Goal: Task Accomplishment & Management: Manage account settings

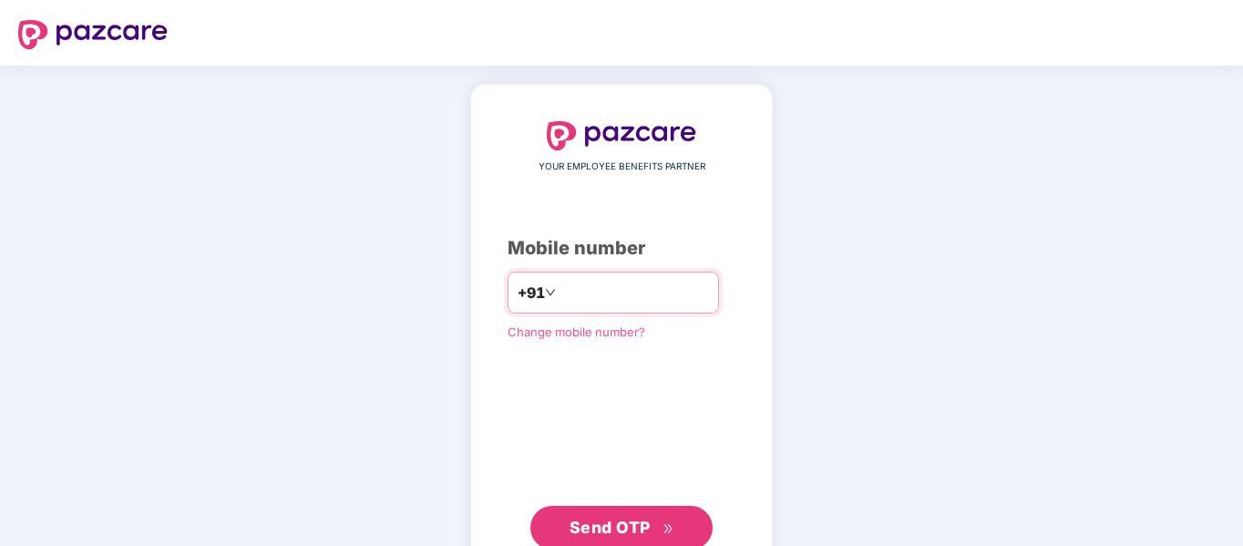
type input "**********"
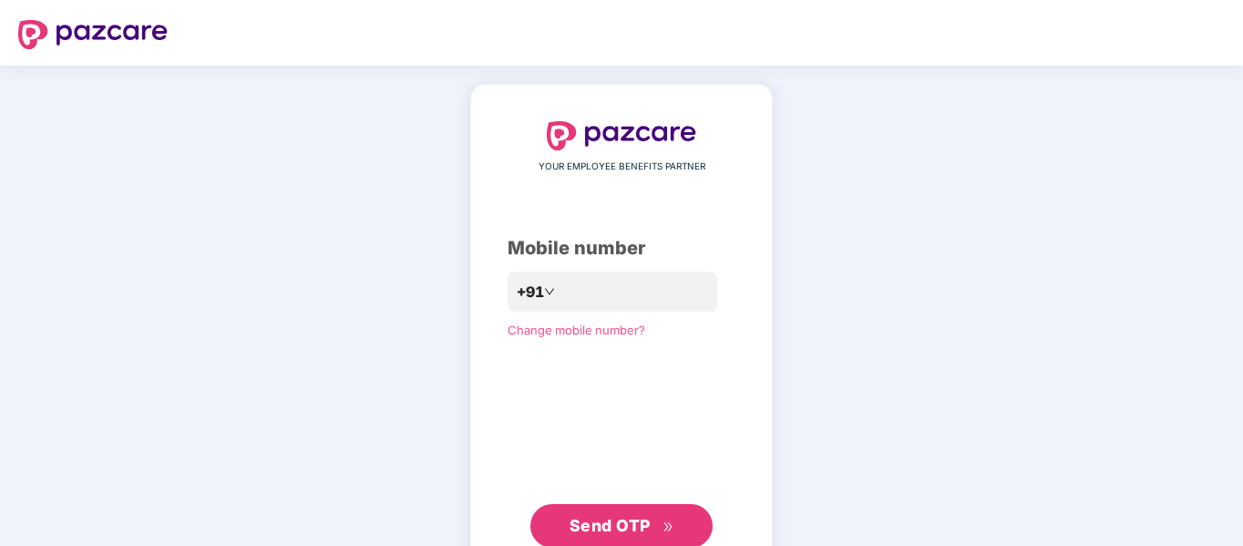
click at [636, 521] on span "Send OTP" at bounding box center [609, 525] width 81 height 19
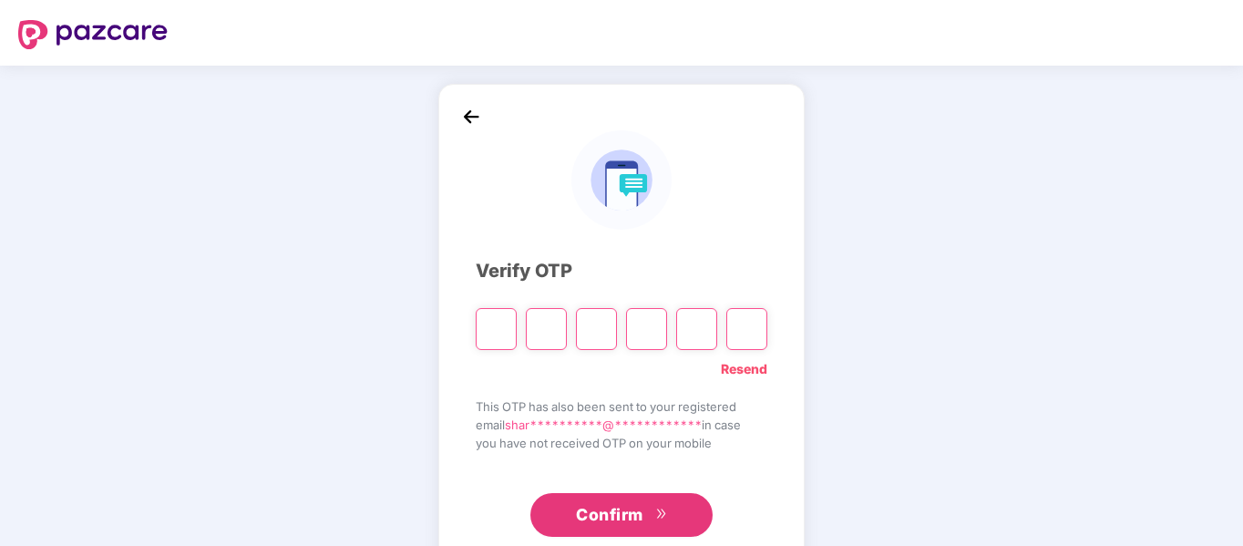
type input "*"
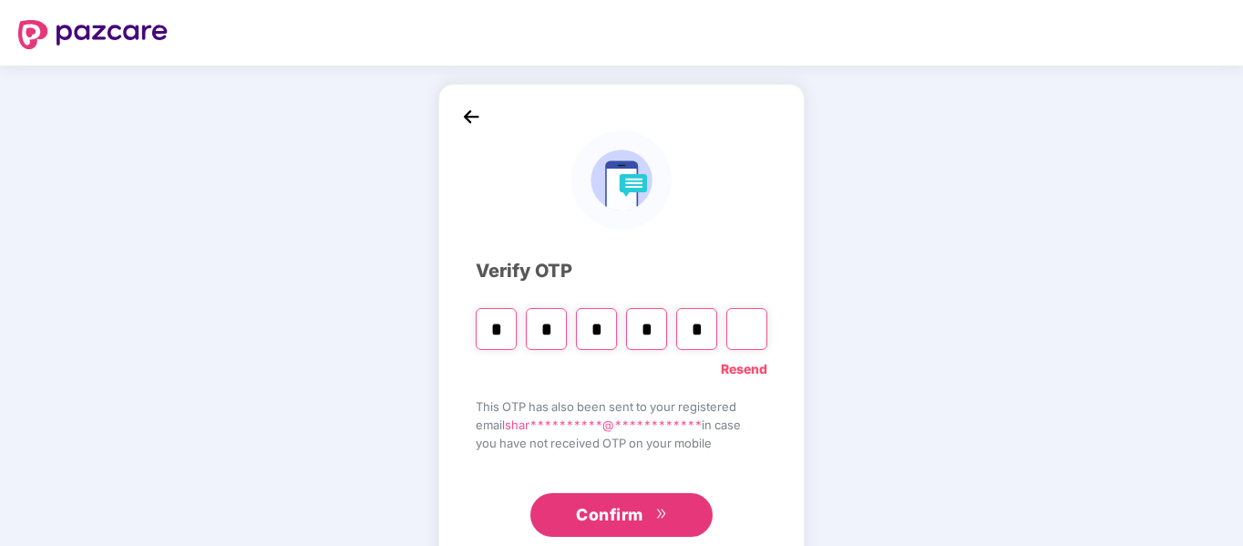
type input "*"
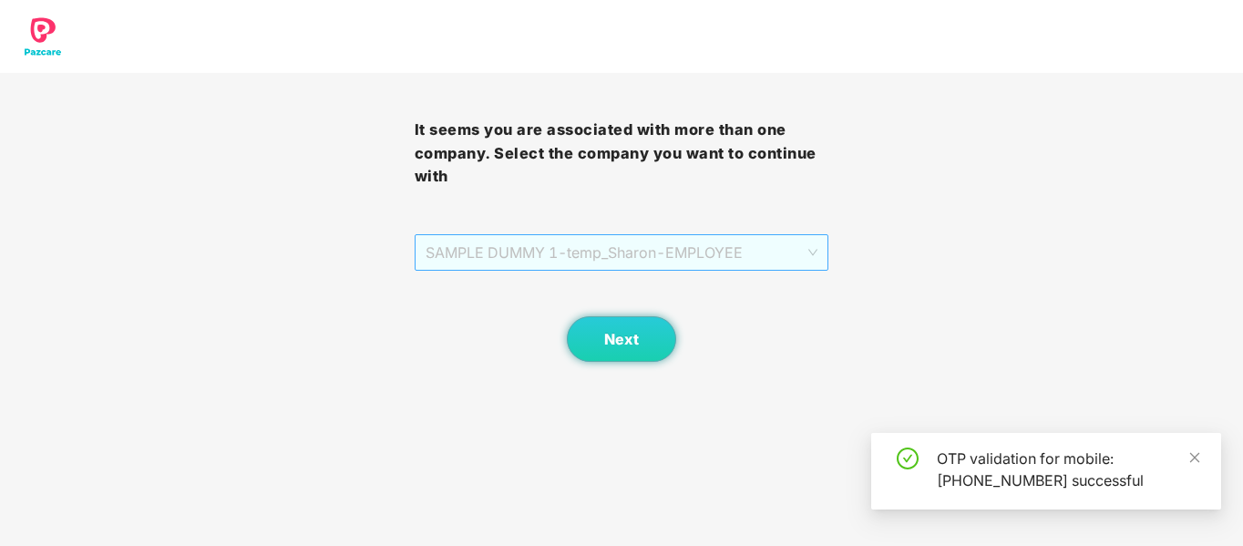
click at [716, 251] on span "SAMPLE DUMMY 1 - [DEMOGRAPHIC_DATA]_Sharon - EMPLOYEE" at bounding box center [621, 252] width 393 height 35
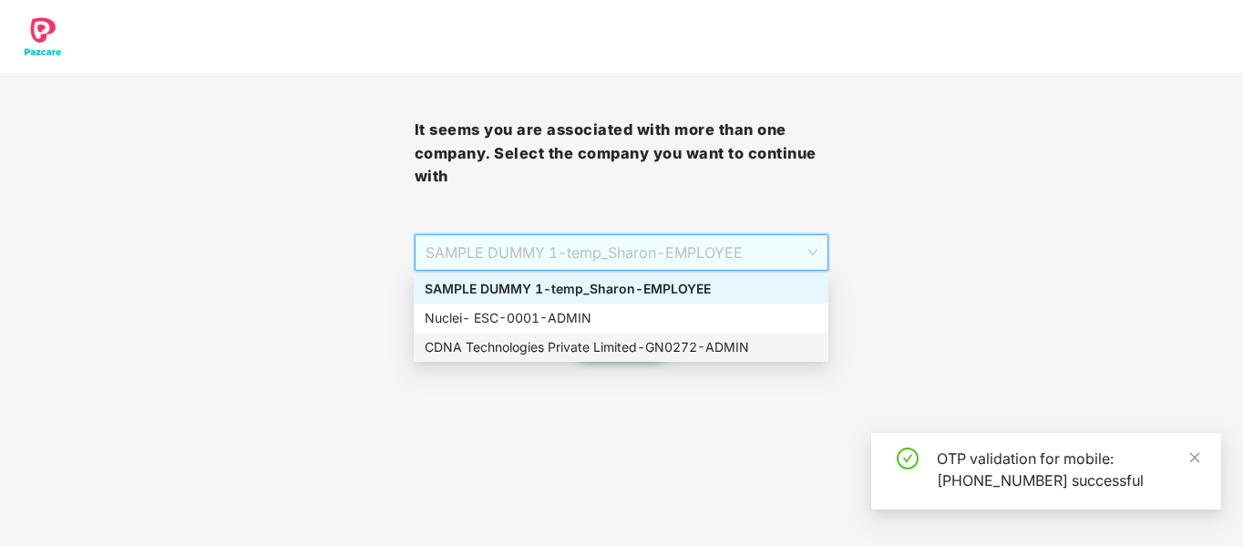
click at [579, 350] on div "CDNA Technologies Private Limited - GN0272 - ADMIN" at bounding box center [621, 347] width 393 height 20
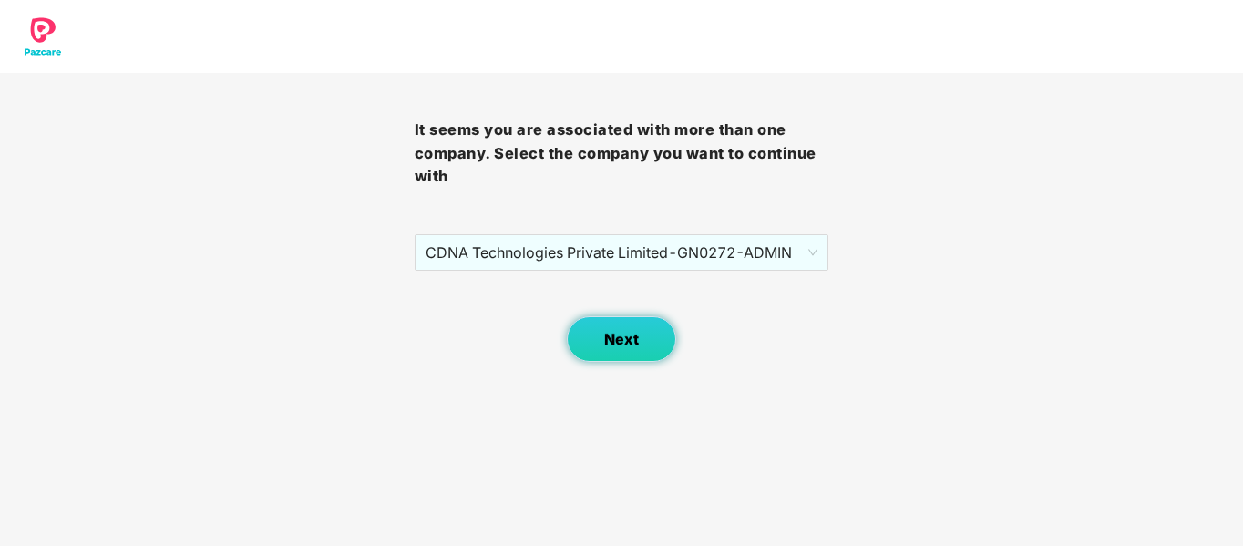
click at [607, 341] on span "Next" at bounding box center [621, 339] width 35 height 17
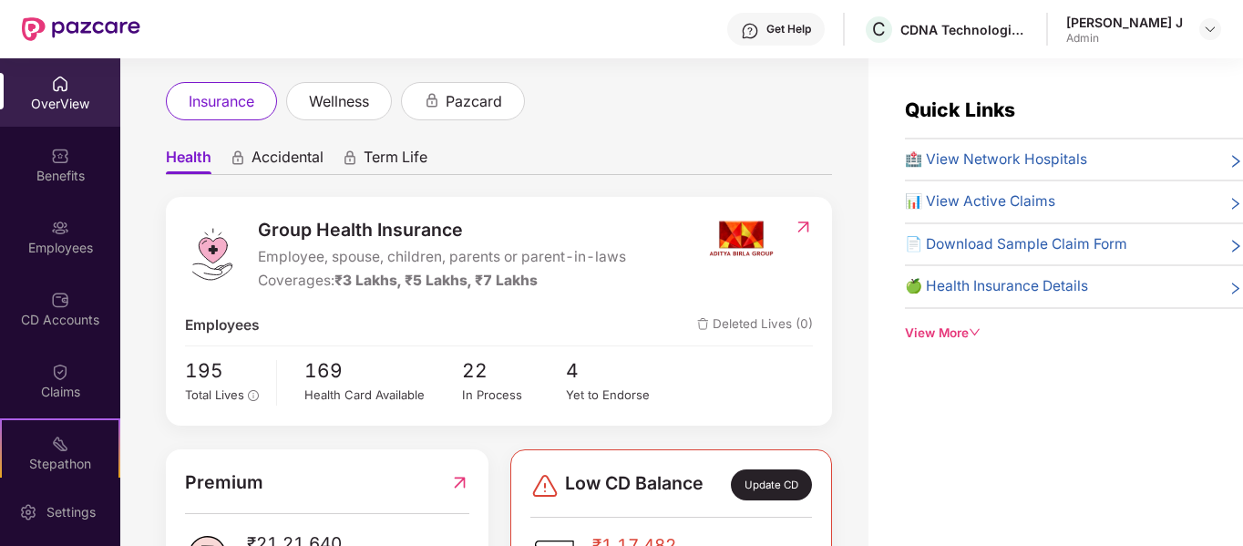
scroll to position [93, 0]
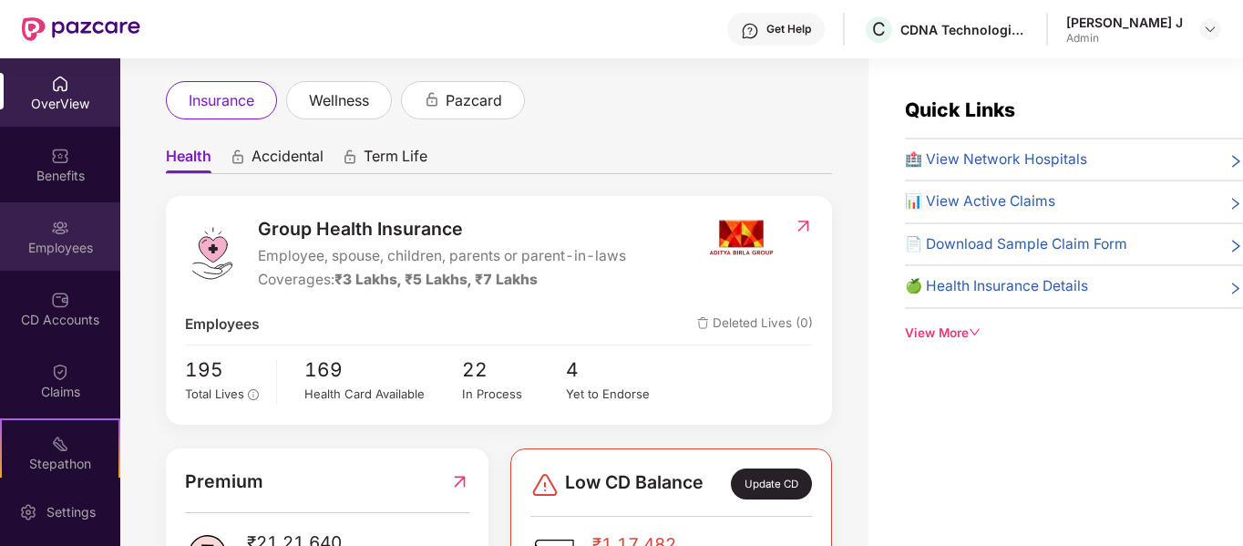
click at [40, 245] on div "Employees" at bounding box center [60, 248] width 120 height 18
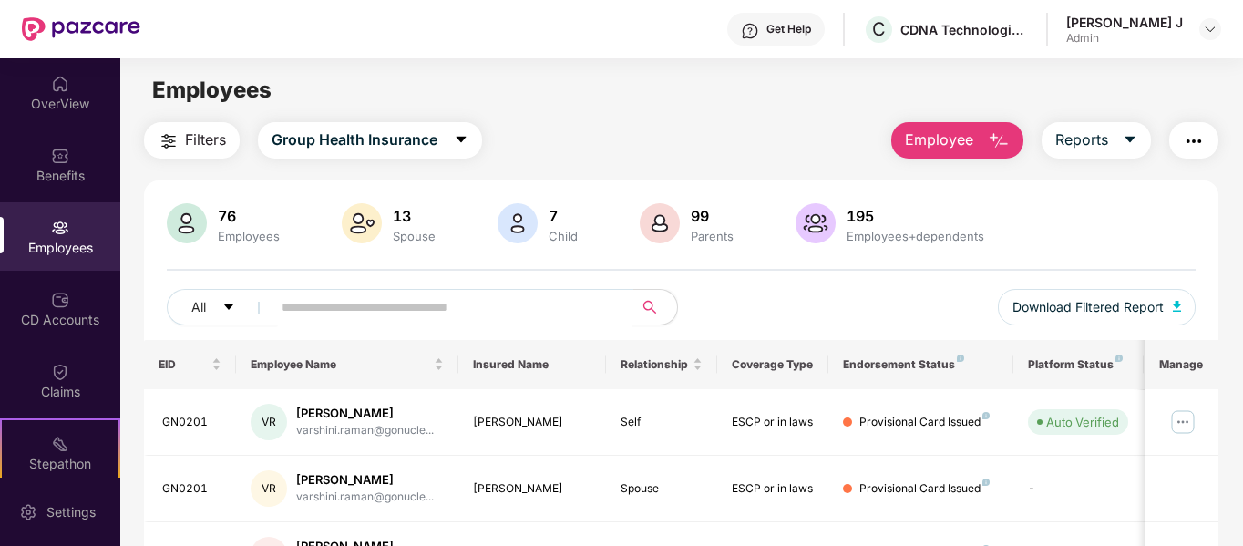
click at [318, 302] on input "text" at bounding box center [444, 306] width 327 height 27
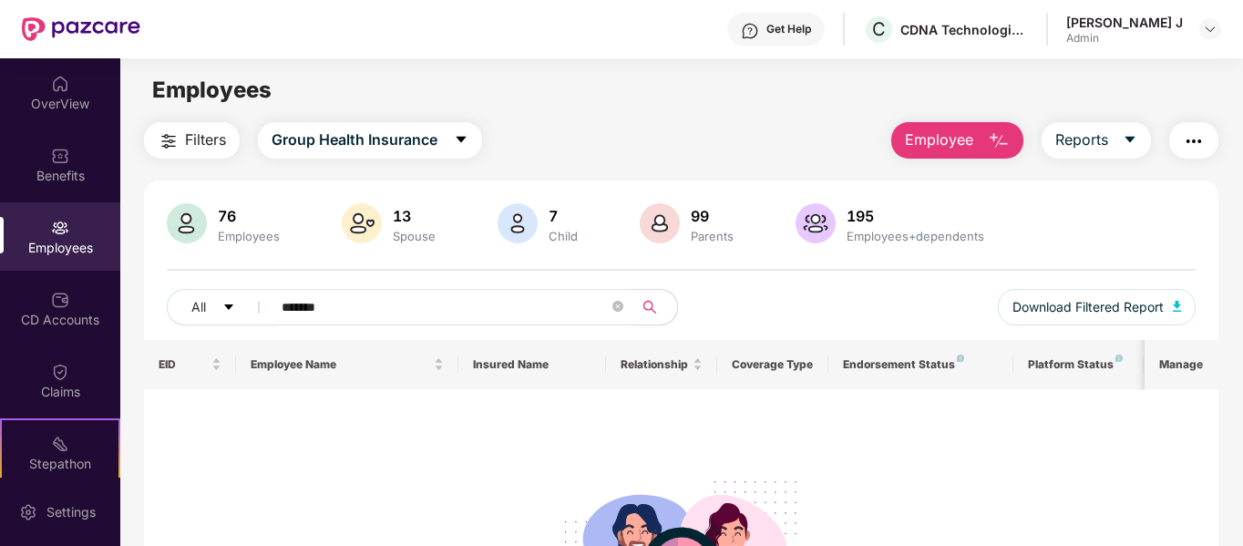
type input "*******"
click at [1118, 22] on div "[PERSON_NAME] J" at bounding box center [1124, 22] width 117 height 17
click at [1196, 31] on div "[PERSON_NAME] J Admin" at bounding box center [1143, 30] width 155 height 32
click at [1213, 23] on img at bounding box center [1209, 29] width 15 height 15
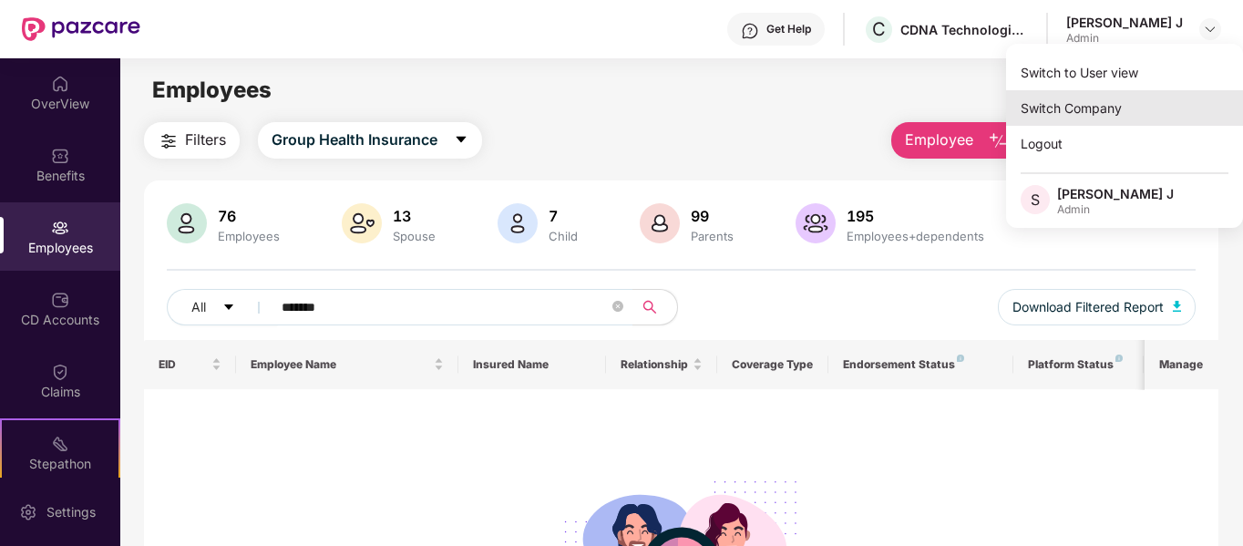
click at [1096, 101] on div "Switch Company" at bounding box center [1124, 108] width 237 height 36
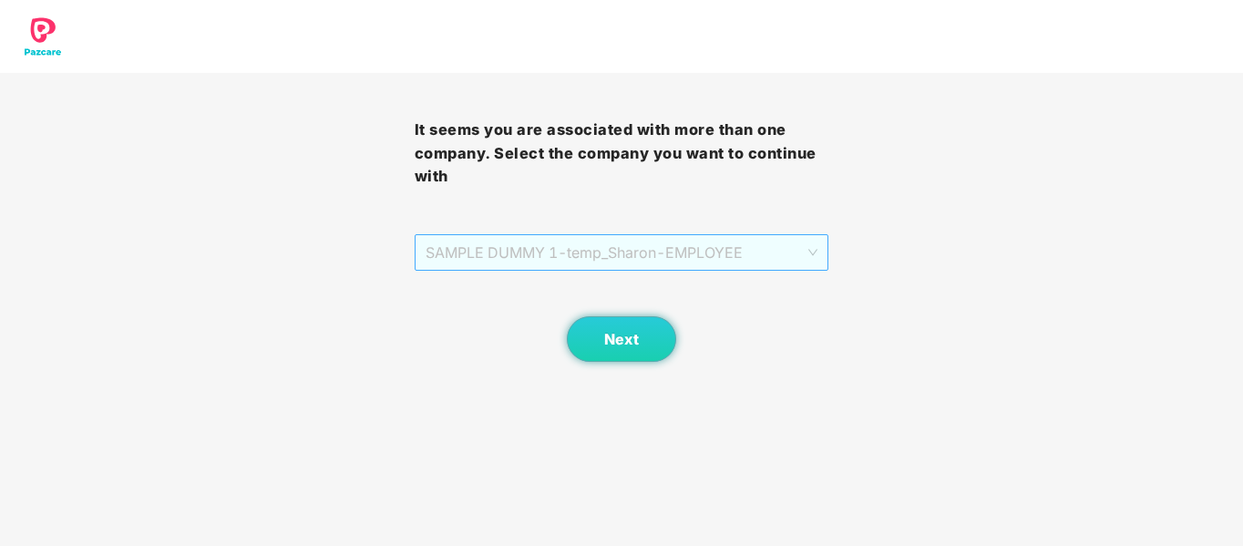
click at [793, 252] on span "SAMPLE DUMMY 1 - [DEMOGRAPHIC_DATA]_Sharon - EMPLOYEE" at bounding box center [621, 252] width 393 height 35
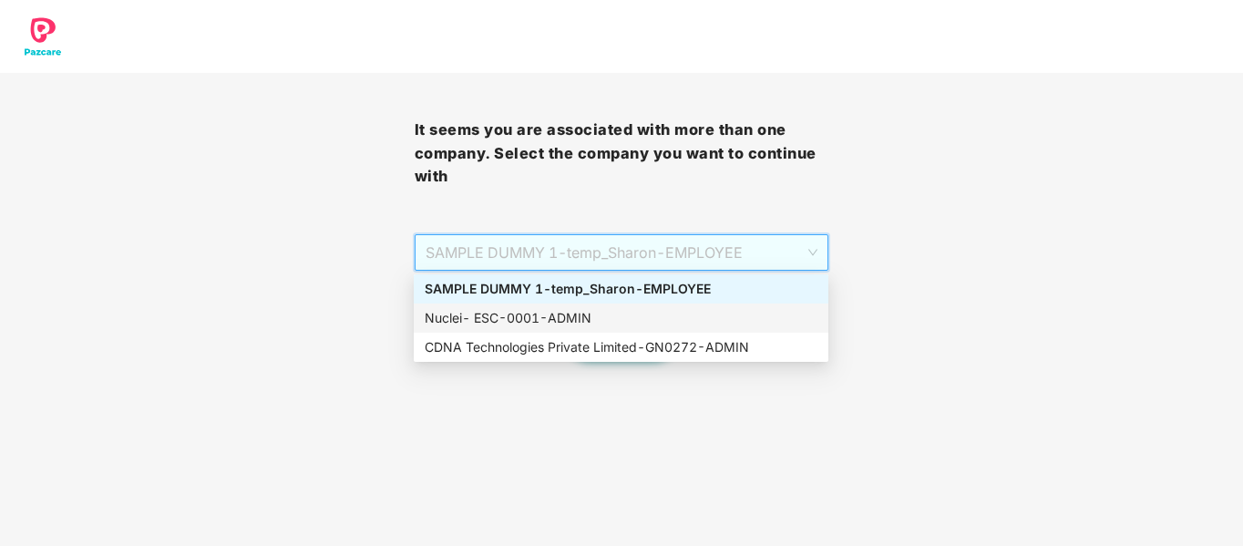
click at [675, 317] on div "Nuclei- ESC - 0001 - ADMIN" at bounding box center [621, 318] width 393 height 20
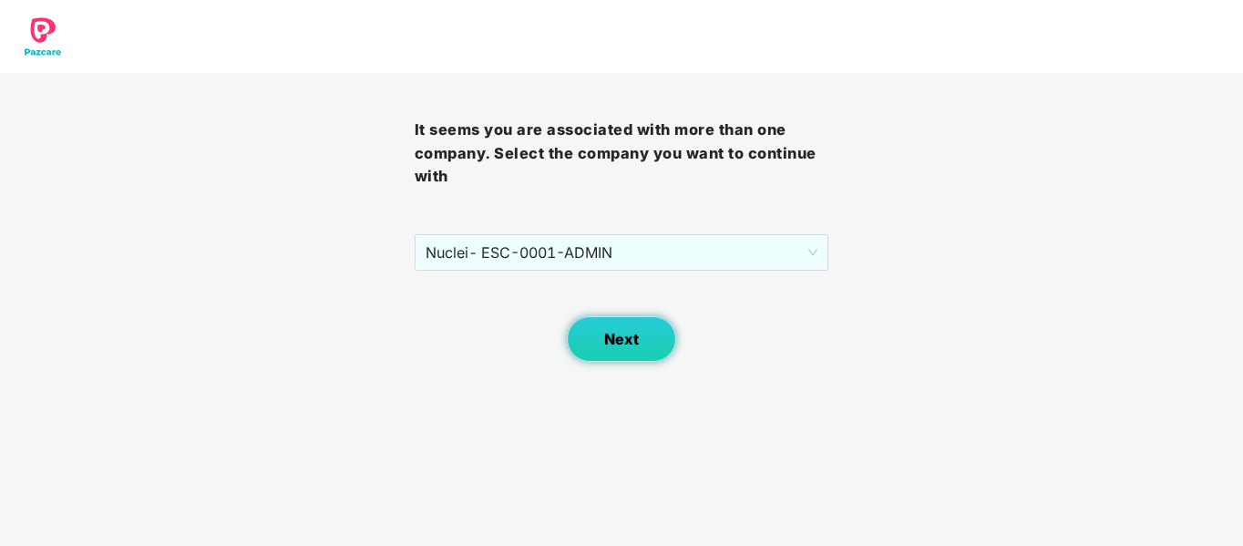
click at [626, 344] on span "Next" at bounding box center [621, 339] width 35 height 17
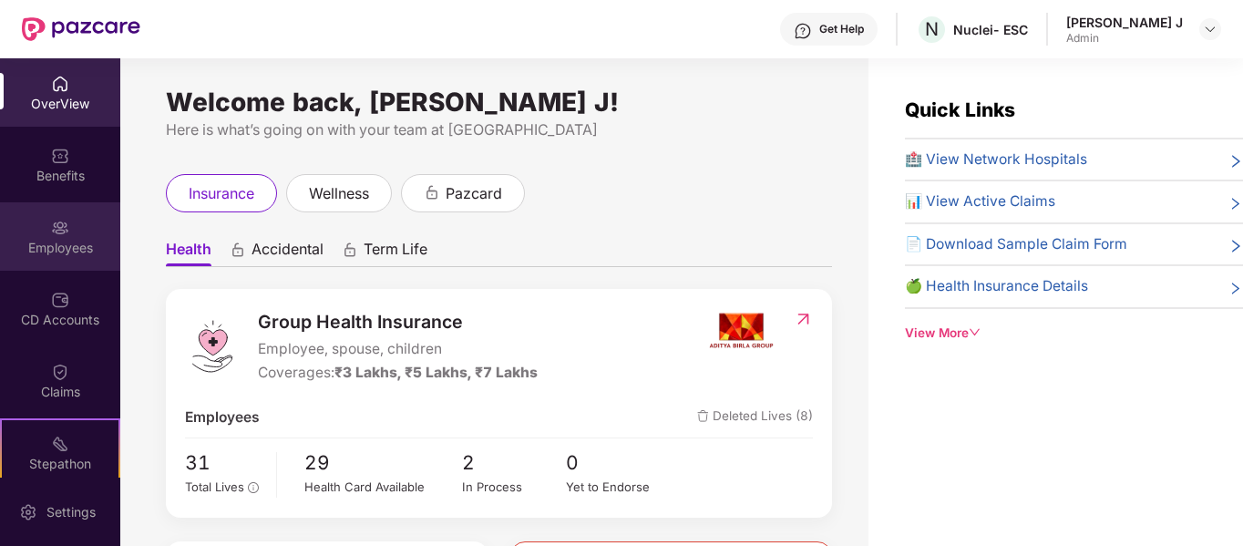
click at [51, 235] on img at bounding box center [60, 228] width 18 height 18
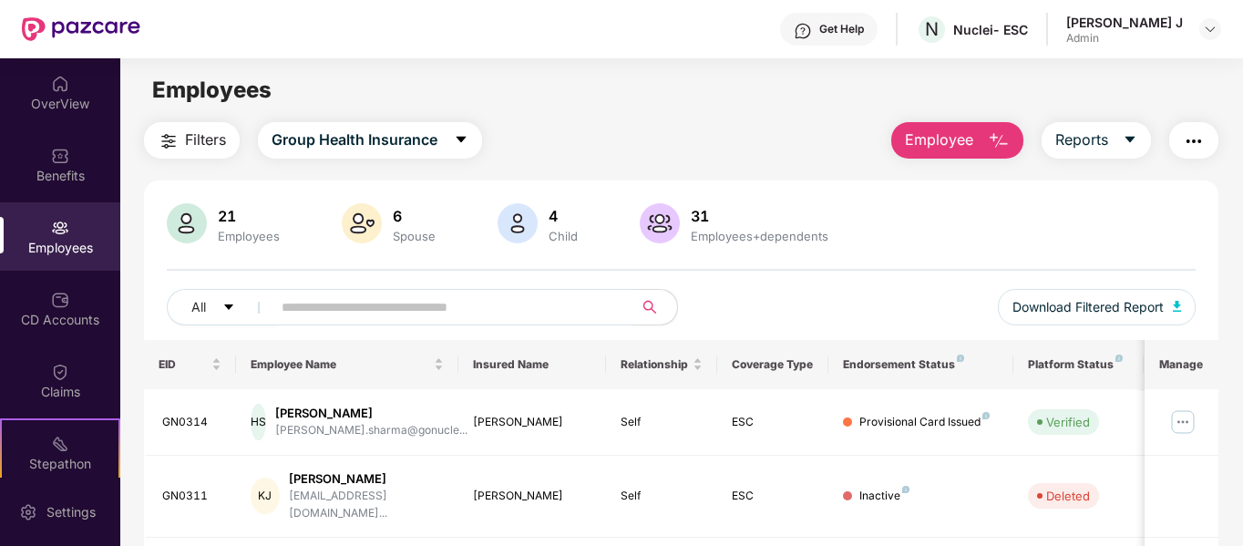
click at [334, 301] on input "text" at bounding box center [444, 306] width 327 height 27
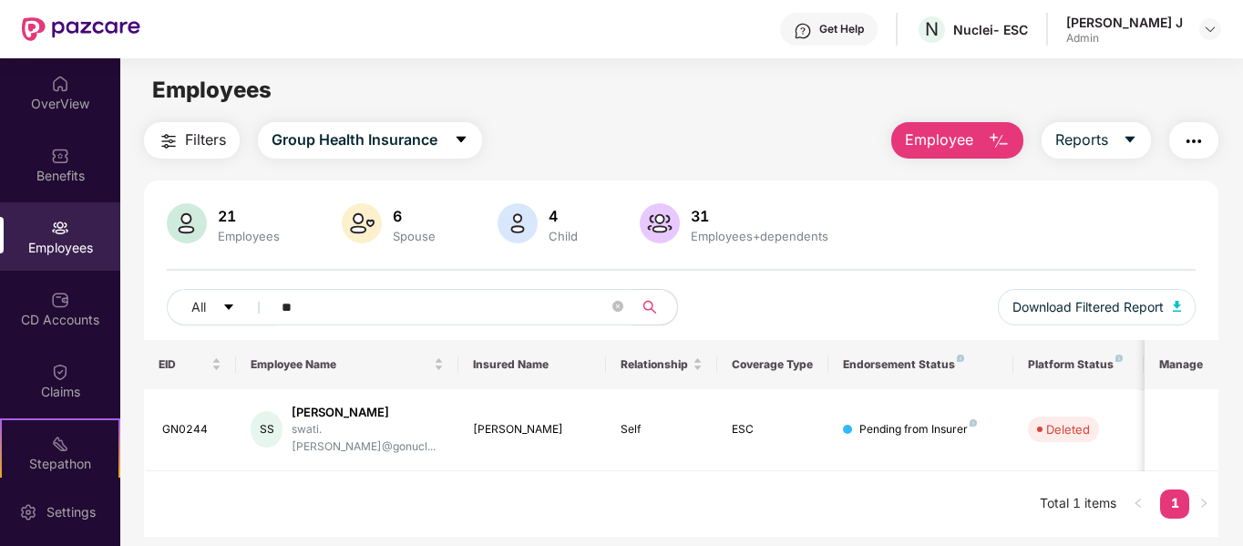
type input "*"
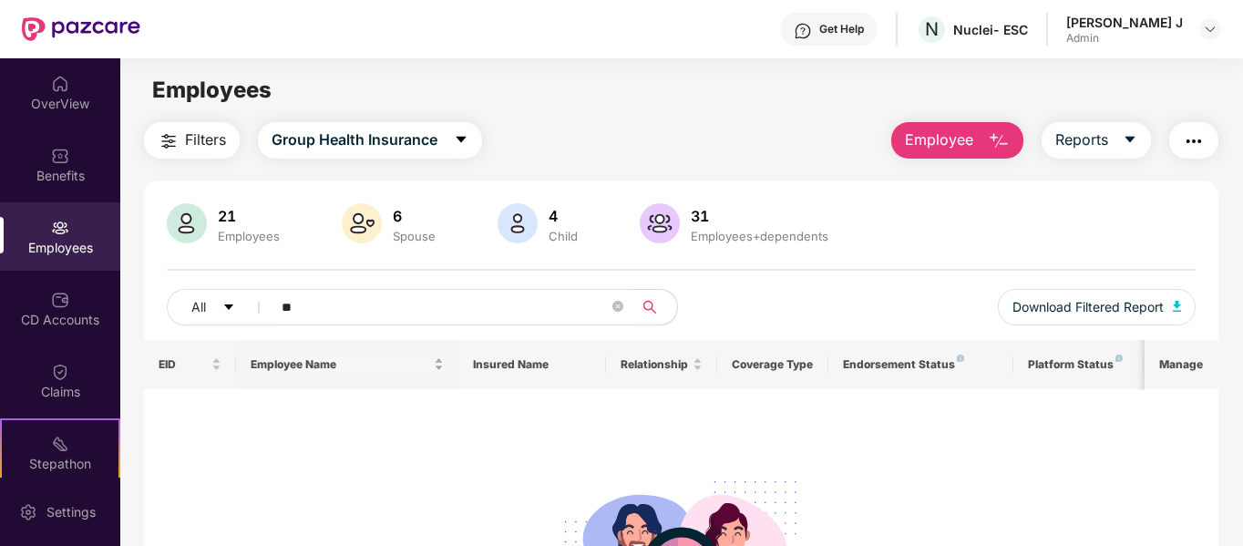
type input "*"
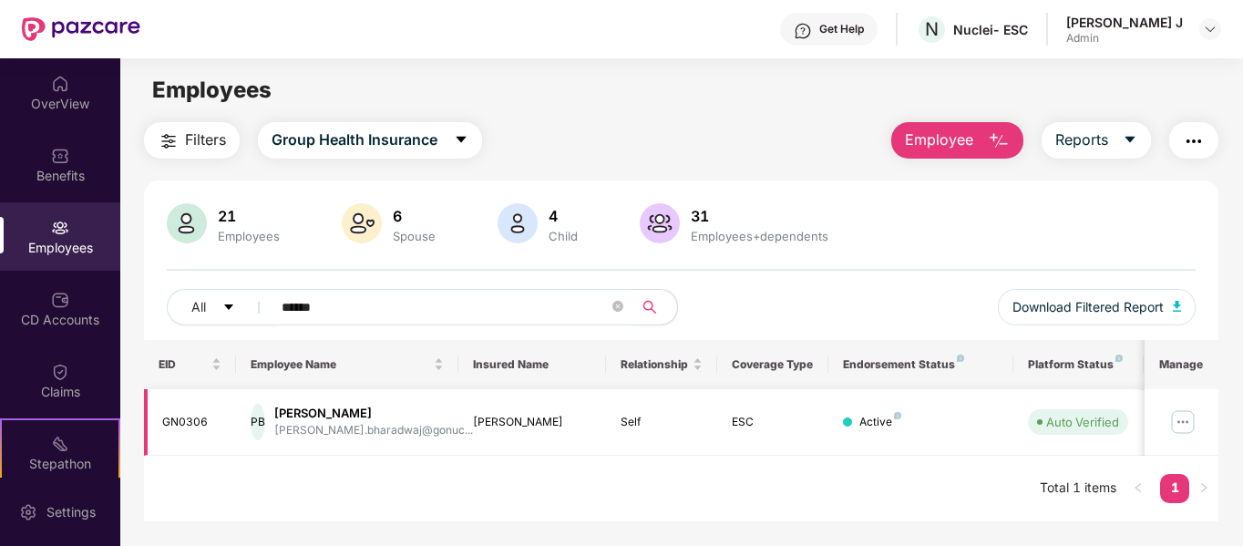
type input "******"
click at [1183, 413] on img at bounding box center [1182, 421] width 29 height 29
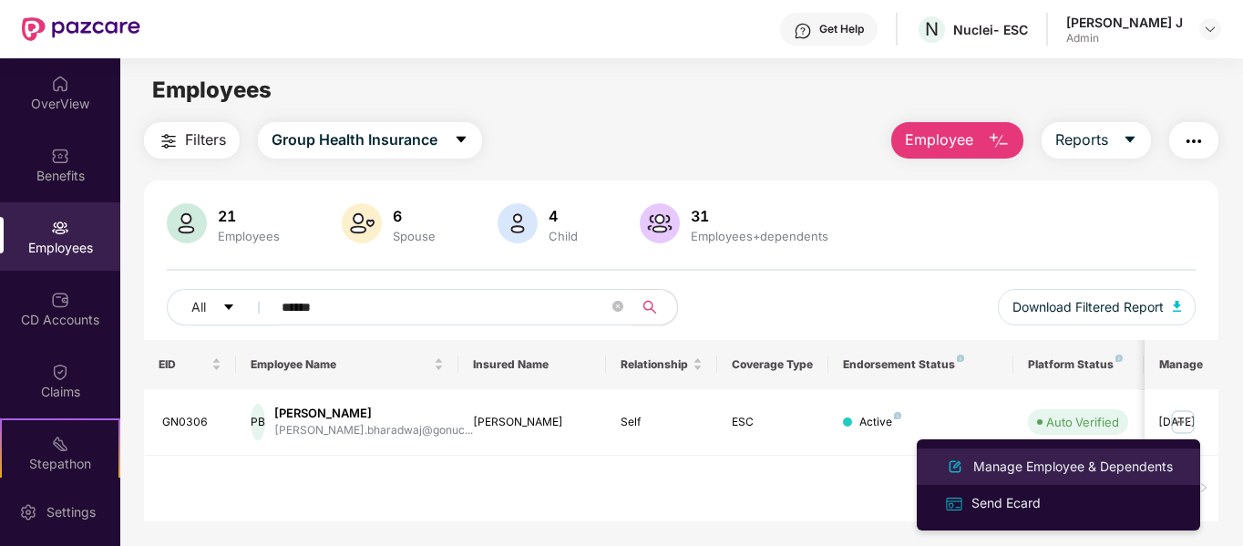
click at [1077, 466] on div "Manage Employee & Dependents" at bounding box center [1072, 466] width 207 height 20
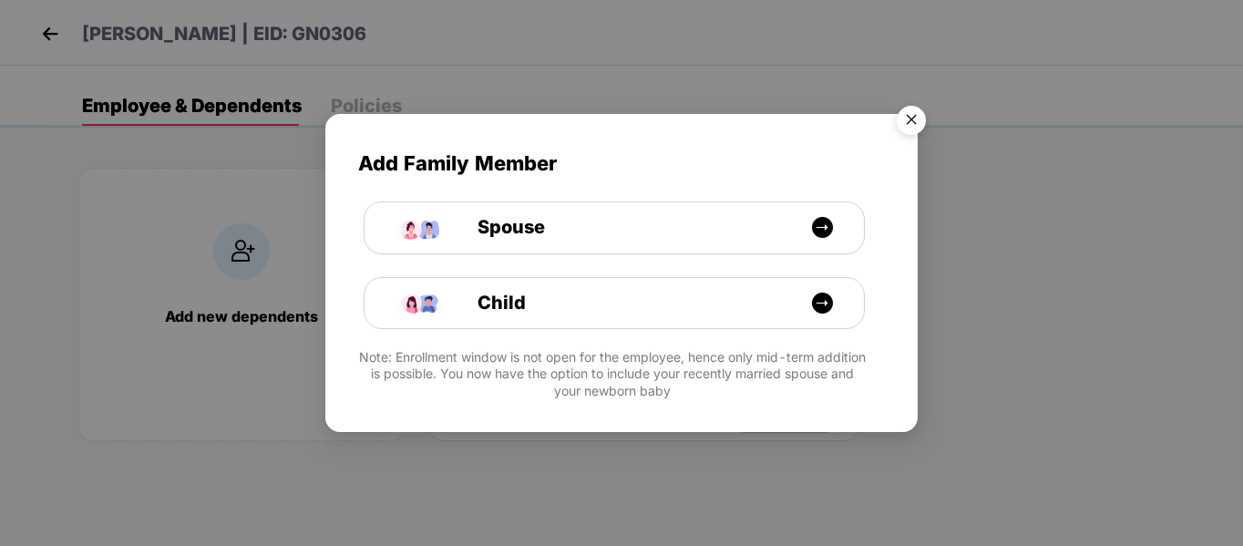
click at [907, 120] on img "Close" at bounding box center [910, 122] width 51 height 51
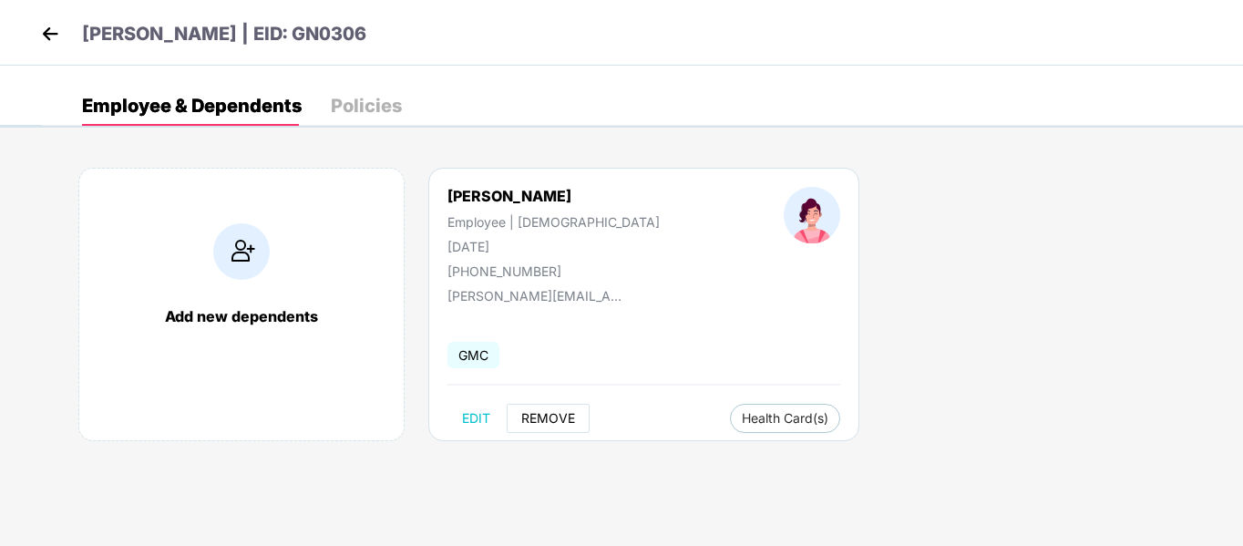
click at [554, 409] on button "REMOVE" at bounding box center [547, 418] width 83 height 29
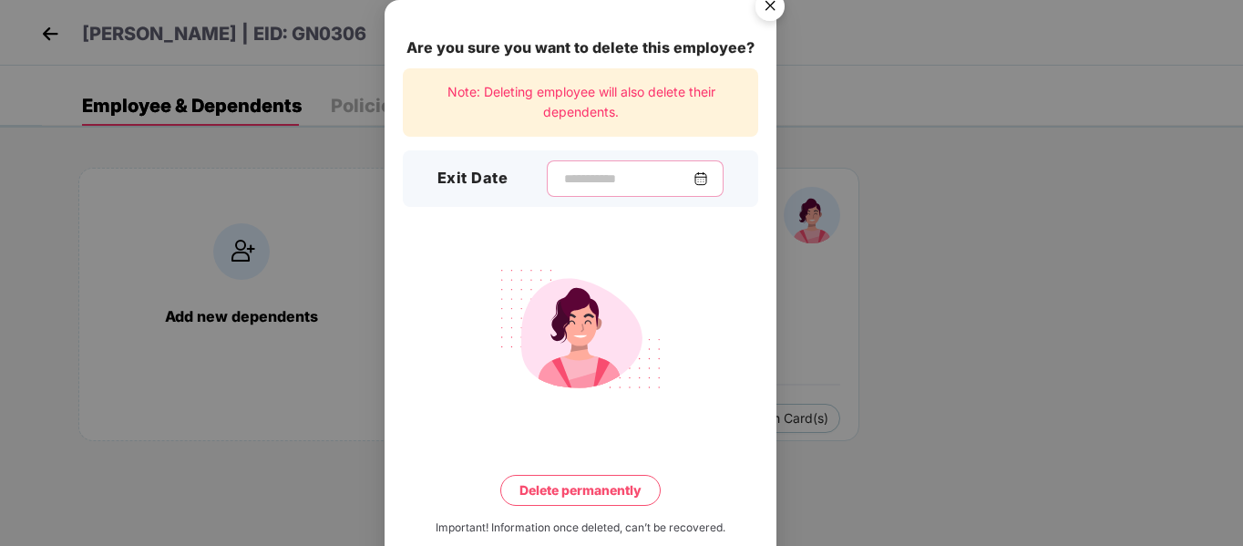
click at [578, 180] on input at bounding box center [627, 178] width 131 height 19
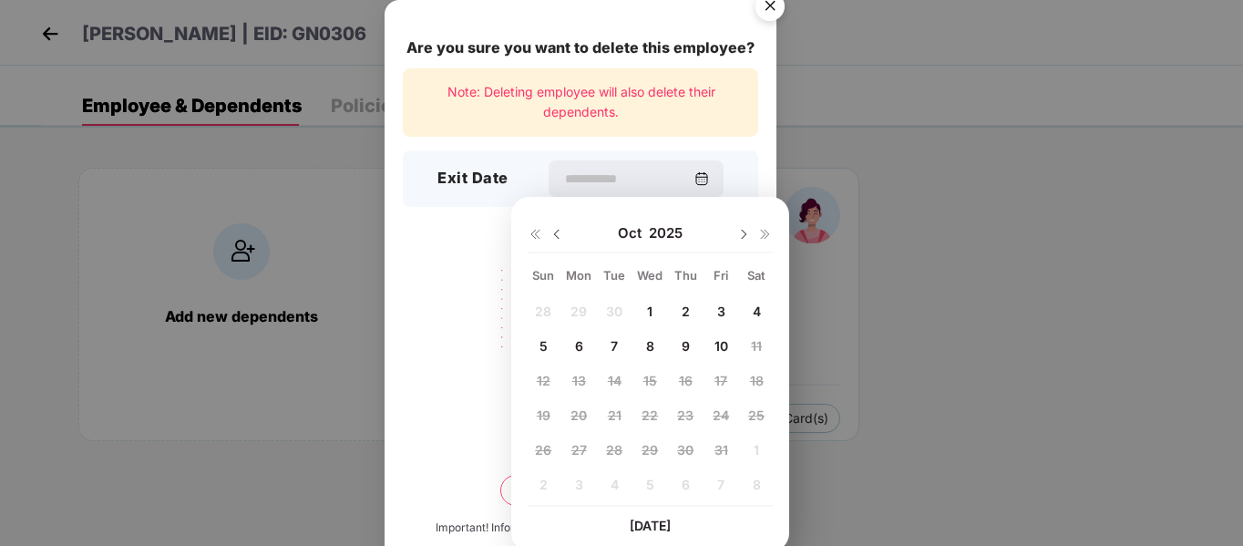
click at [556, 236] on img at bounding box center [556, 234] width 15 height 15
click at [723, 306] on div "31 1 2 3 4 5 6 7 8 9 10 11 12 13 14 15 16 17 18 19 20 21 22 23 24 25 26 27 28 2…" at bounding box center [649, 401] width 245 height 208
click at [721, 312] on div "31 1 2 3 4 5 6 7 8 9 10 11 12 13 14 15 16 17 18 19 20 21 22 23 24 25 26 27 28 2…" at bounding box center [649, 401] width 245 height 208
click at [557, 234] on img at bounding box center [556, 234] width 15 height 15
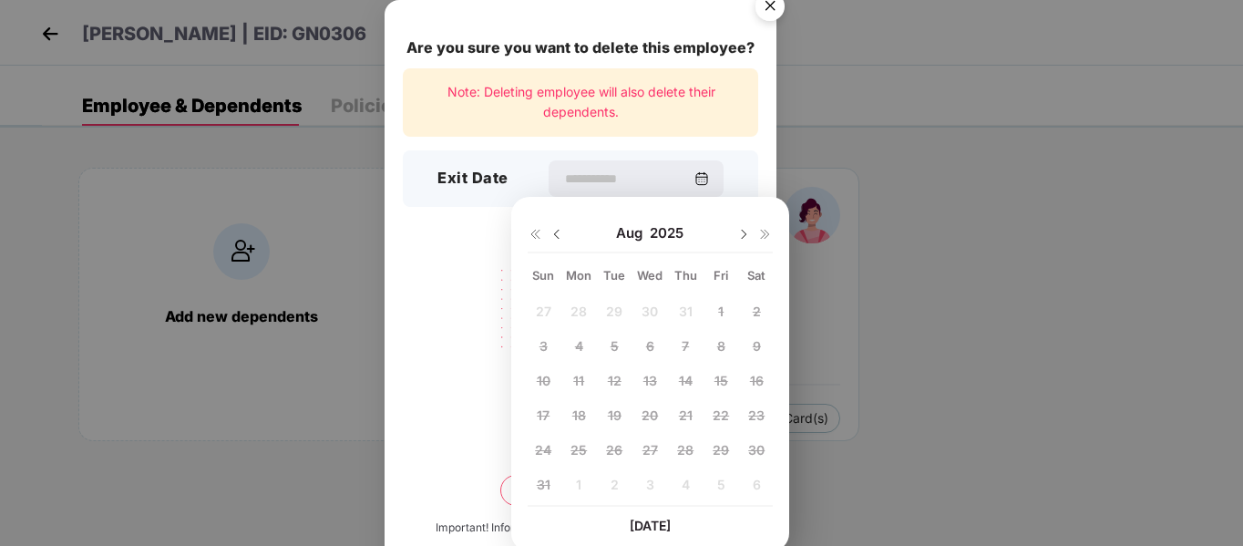
click at [742, 238] on img at bounding box center [743, 234] width 15 height 15
click at [680, 346] on span "11" at bounding box center [685, 345] width 11 height 15
type input "**********"
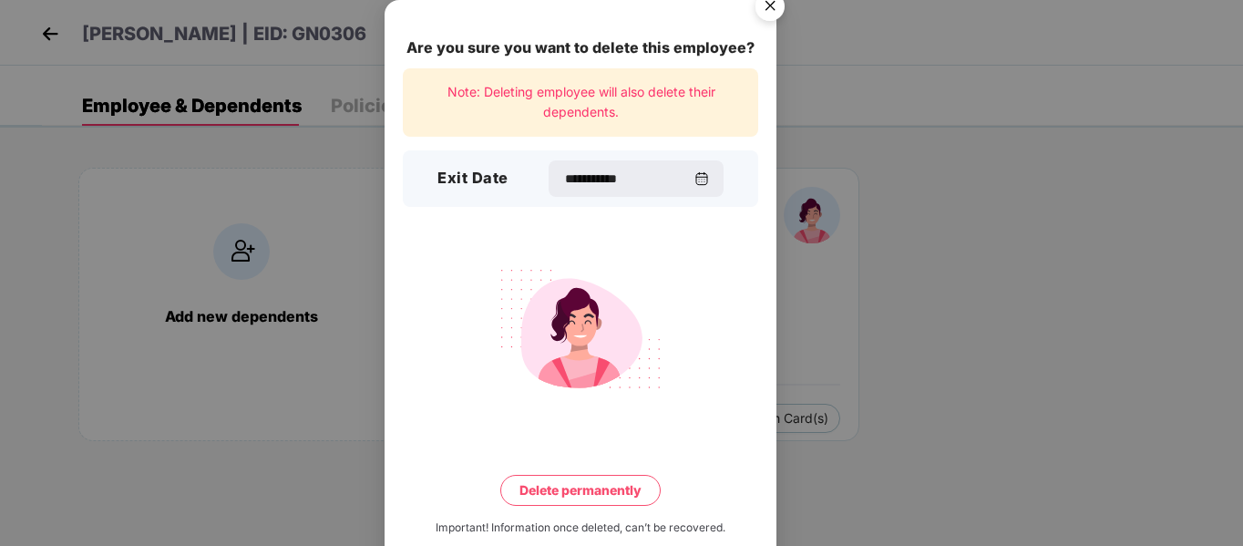
click at [592, 480] on button "Delete permanently" at bounding box center [580, 490] width 160 height 31
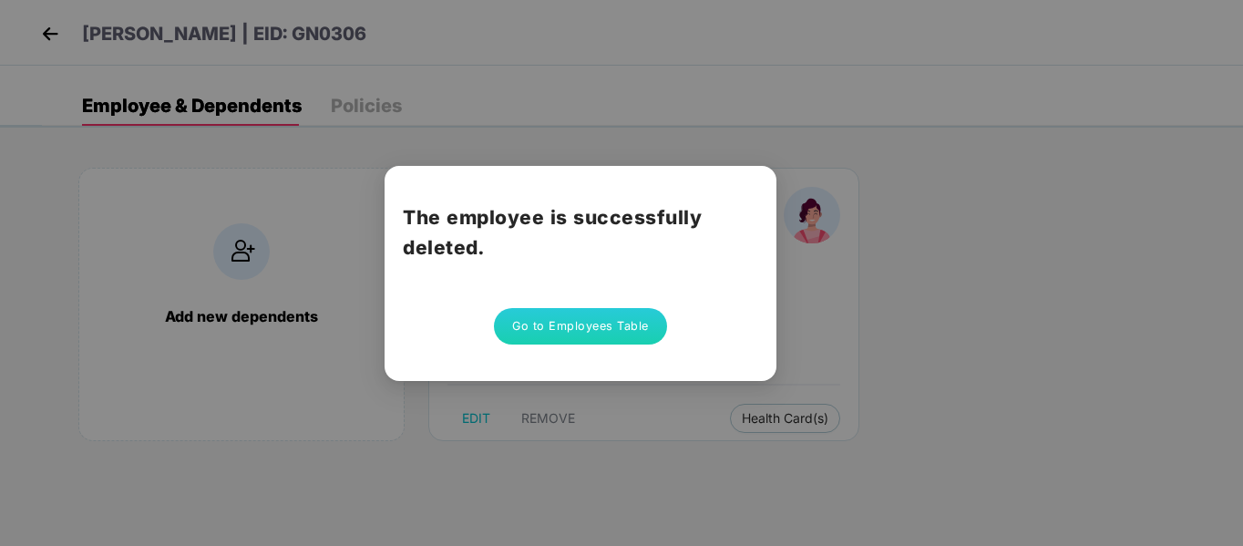
click at [633, 315] on button "Go to Employees Table" at bounding box center [580, 326] width 173 height 36
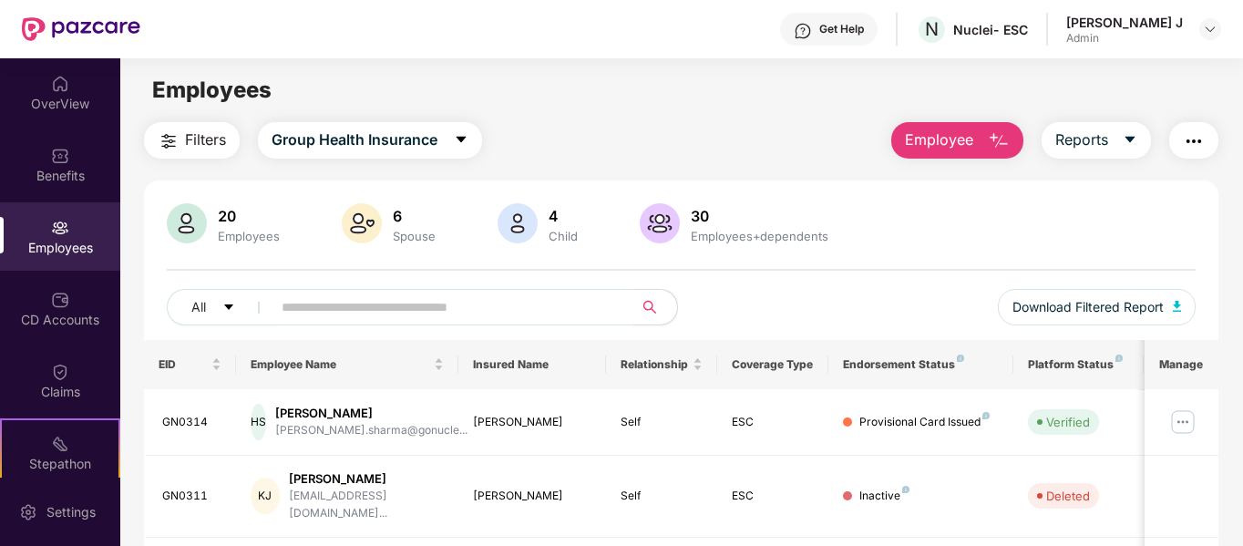
click at [410, 293] on input "text" at bounding box center [444, 306] width 327 height 27
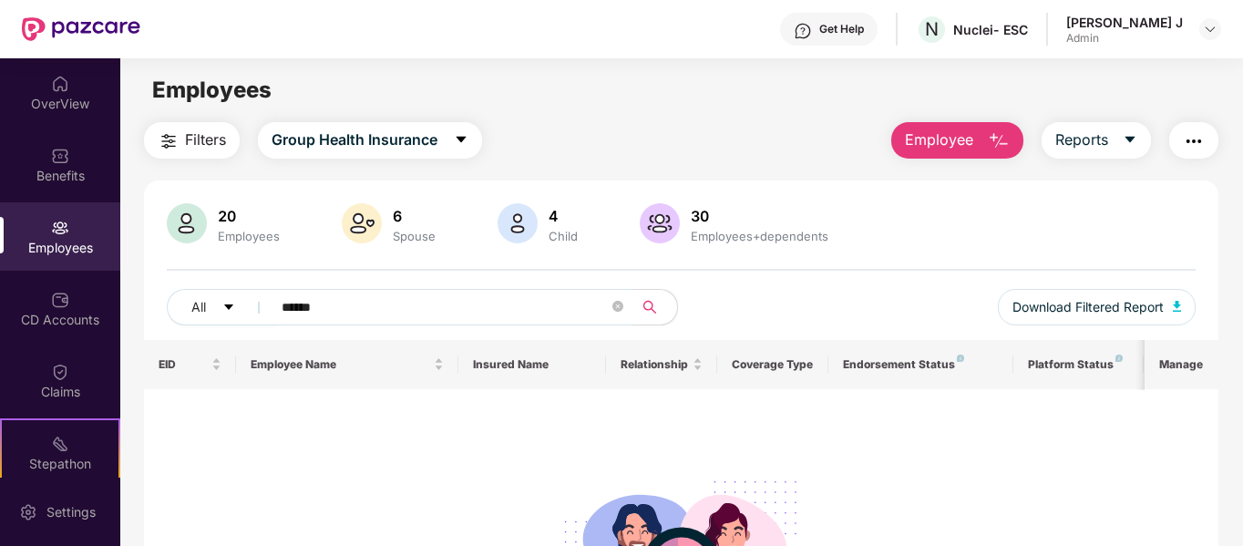
type input "******"
click at [1223, 30] on header "Get Help N Nuclei- ESC [PERSON_NAME] J Admin" at bounding box center [621, 29] width 1243 height 58
click at [1213, 22] on img at bounding box center [1209, 29] width 15 height 15
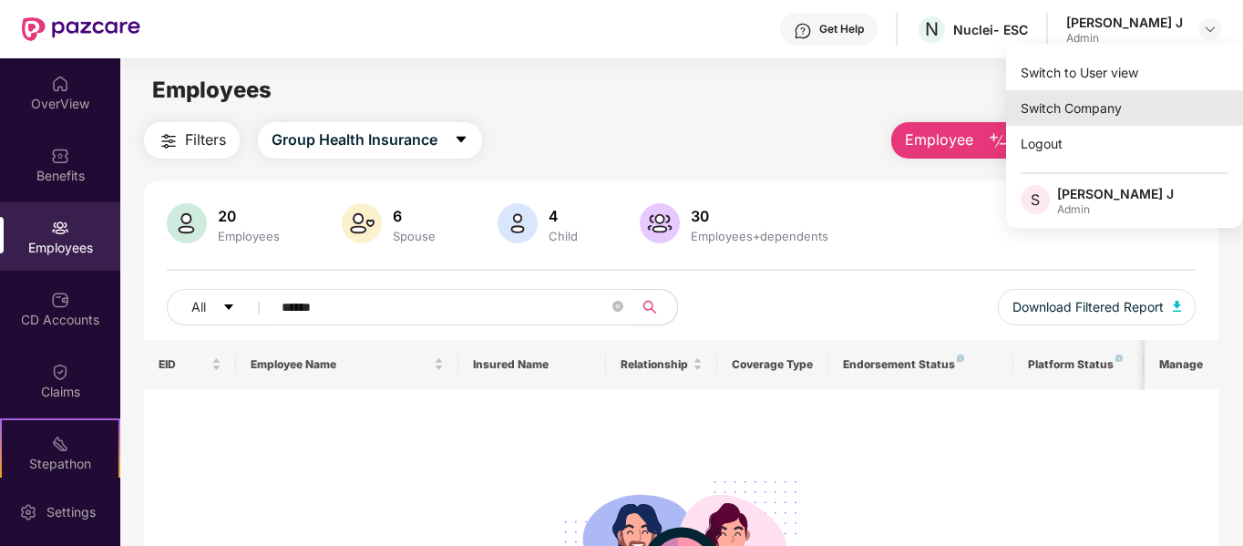
click at [1114, 104] on div "Switch Company" at bounding box center [1124, 108] width 237 height 36
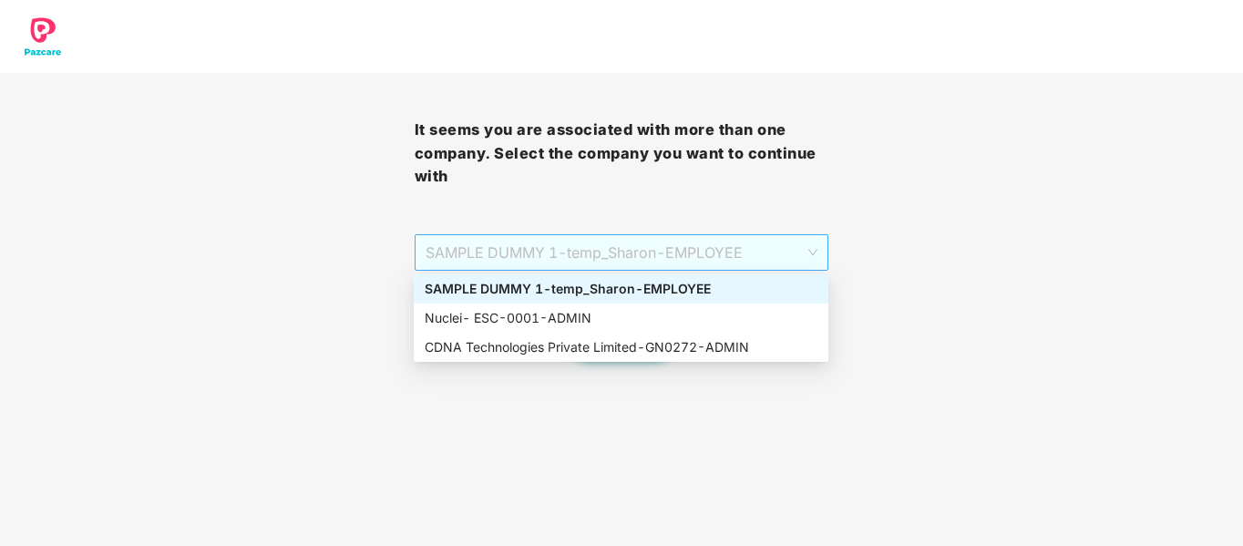
click at [702, 245] on span "SAMPLE DUMMY 1 - [DEMOGRAPHIC_DATA]_Sharon - EMPLOYEE" at bounding box center [621, 252] width 393 height 35
click at [566, 346] on div "CDNA Technologies Private Limited - GN0272 - ADMIN" at bounding box center [621, 347] width 393 height 20
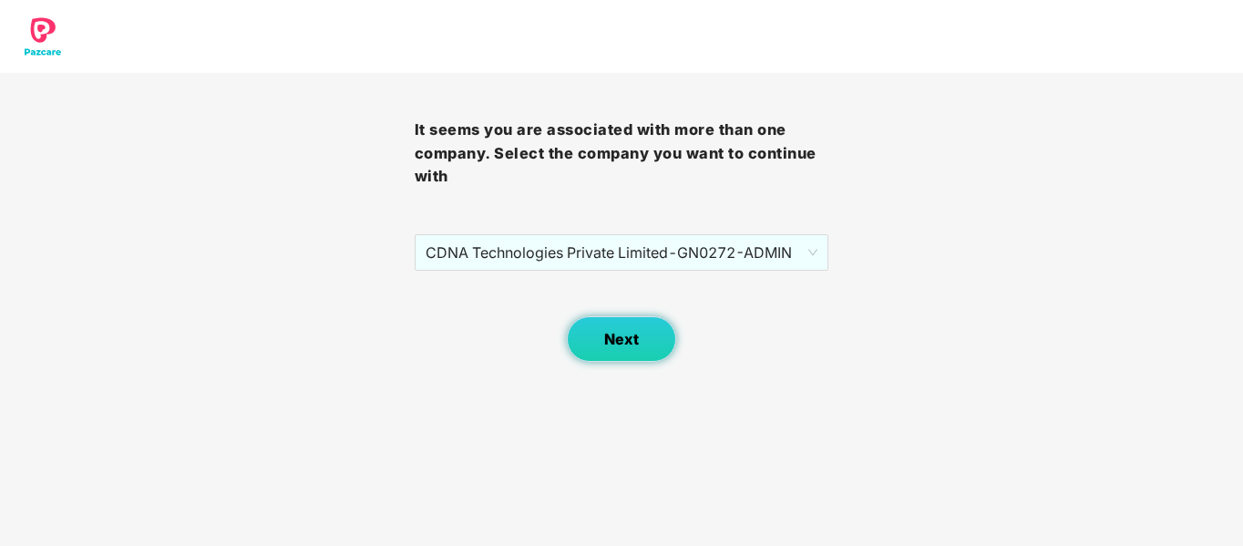
click at [599, 351] on button "Next" at bounding box center [621, 339] width 109 height 46
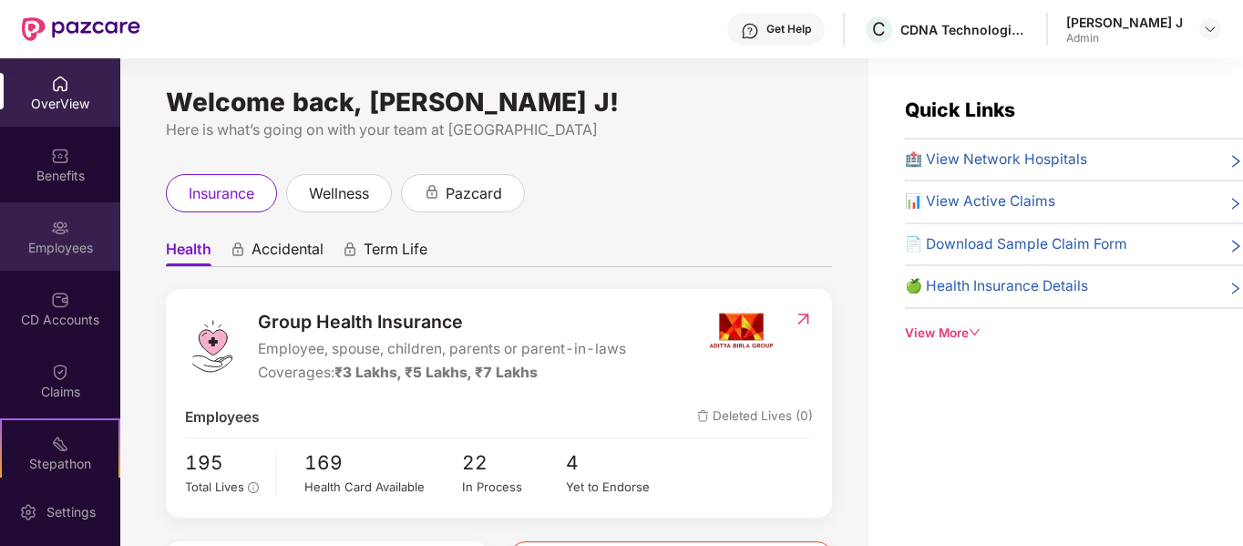
click at [77, 231] on div "Employees" at bounding box center [60, 236] width 120 height 68
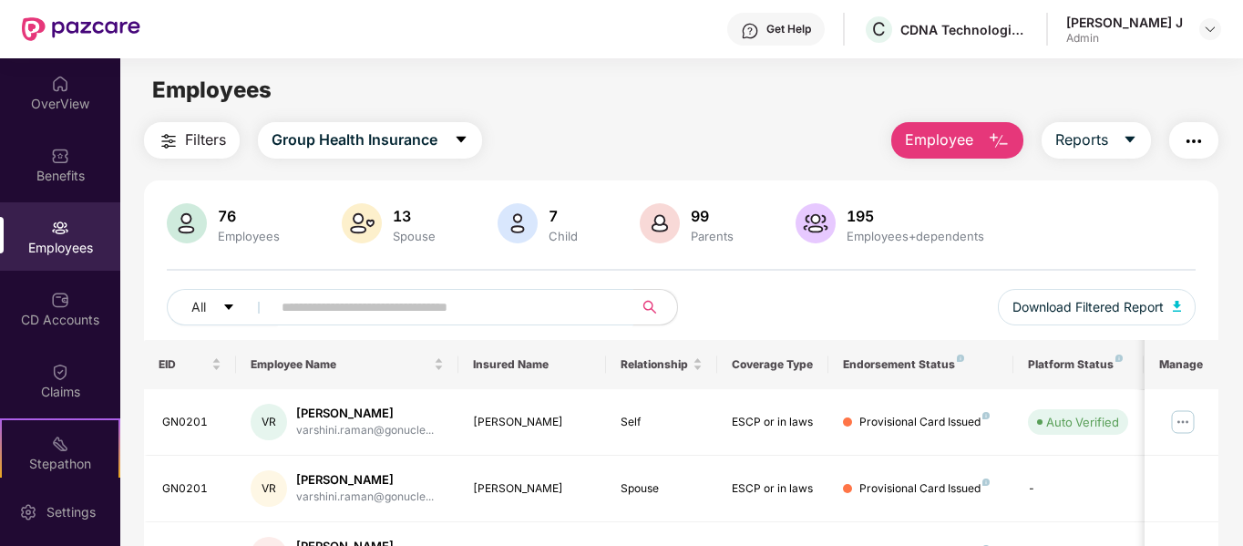
click at [334, 302] on input "text" at bounding box center [444, 306] width 327 height 27
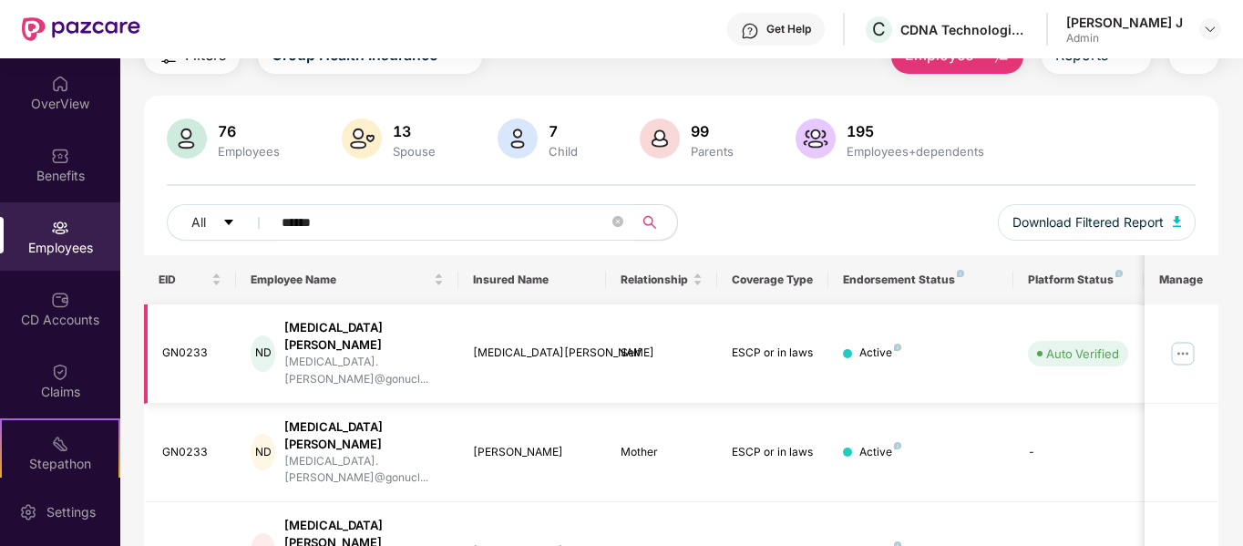
scroll to position [99, 0]
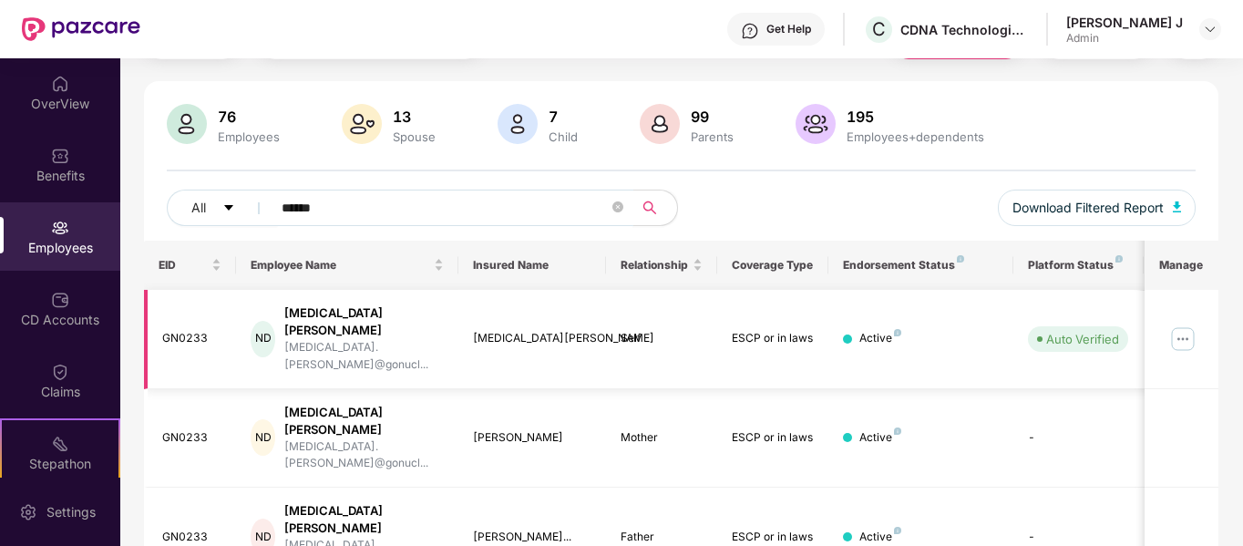
type input "******"
click at [1187, 324] on img at bounding box center [1182, 338] width 29 height 29
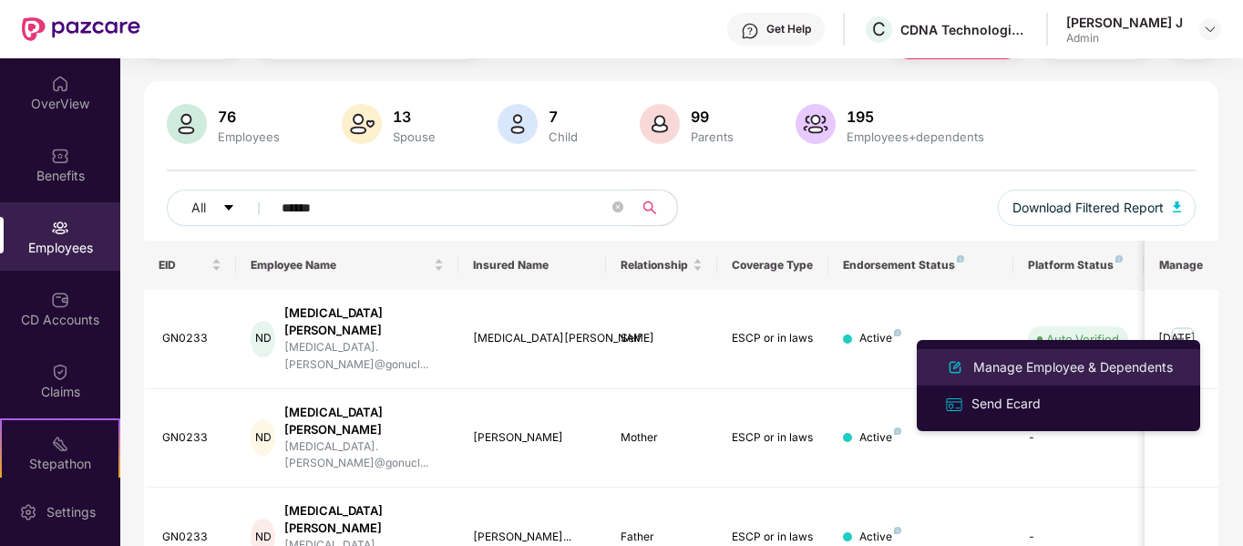
click at [1100, 365] on div "Manage Employee & Dependents" at bounding box center [1072, 367] width 207 height 20
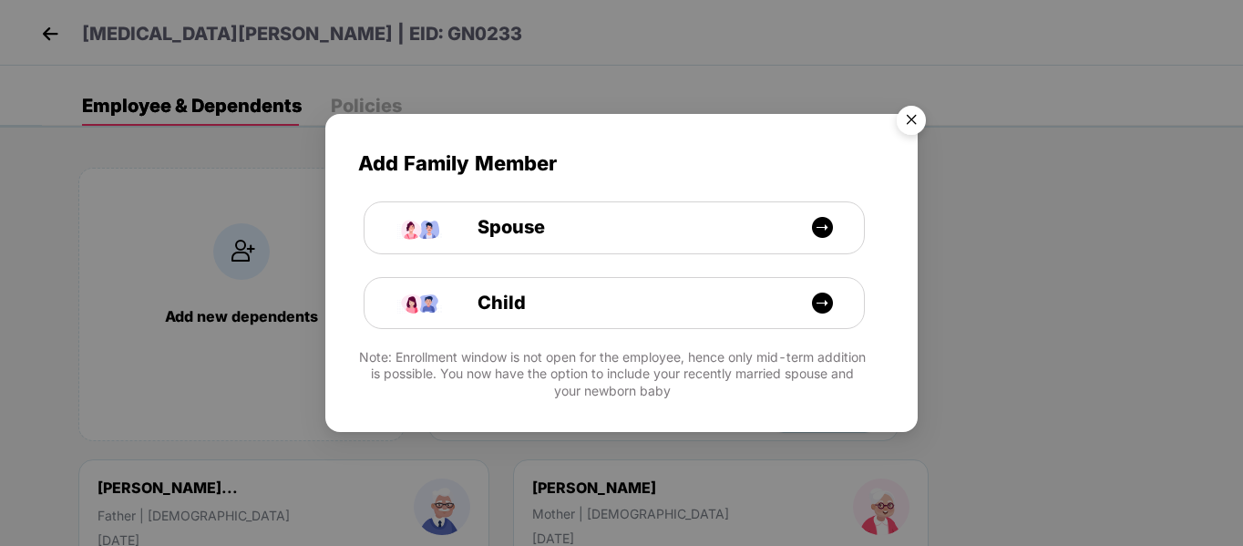
click at [906, 117] on img "Close" at bounding box center [910, 122] width 51 height 51
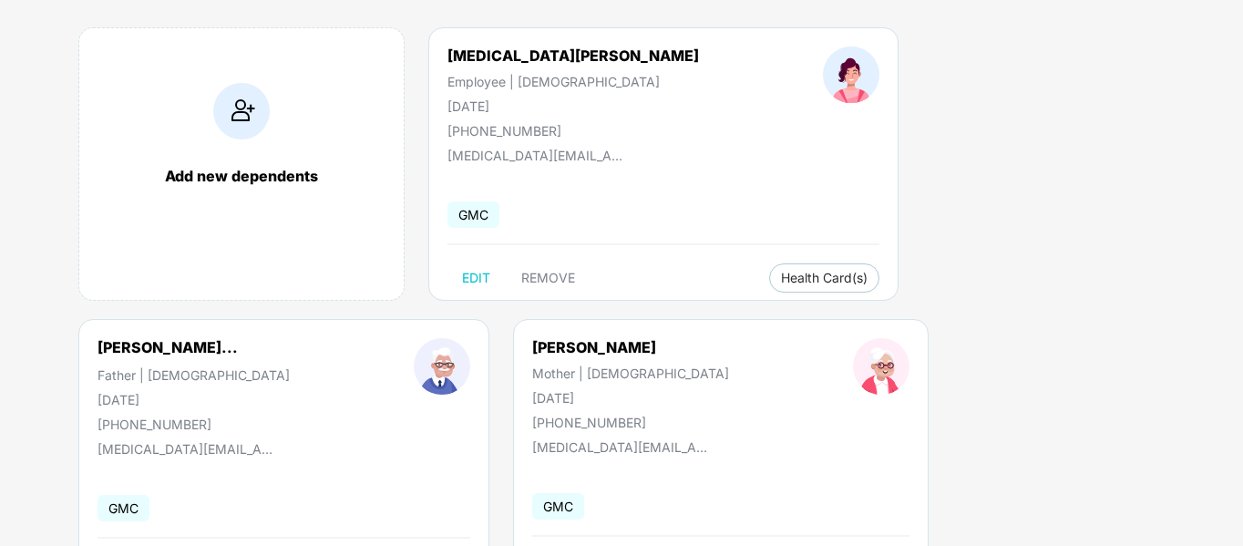
scroll to position [143, 0]
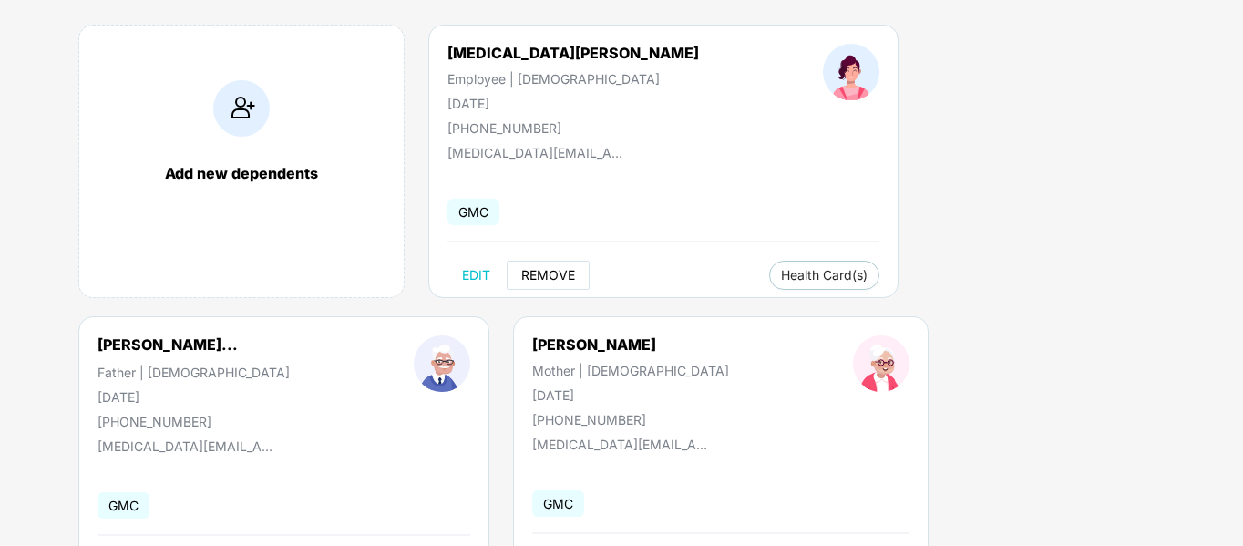
click at [568, 271] on span "REMOVE" at bounding box center [548, 275] width 54 height 15
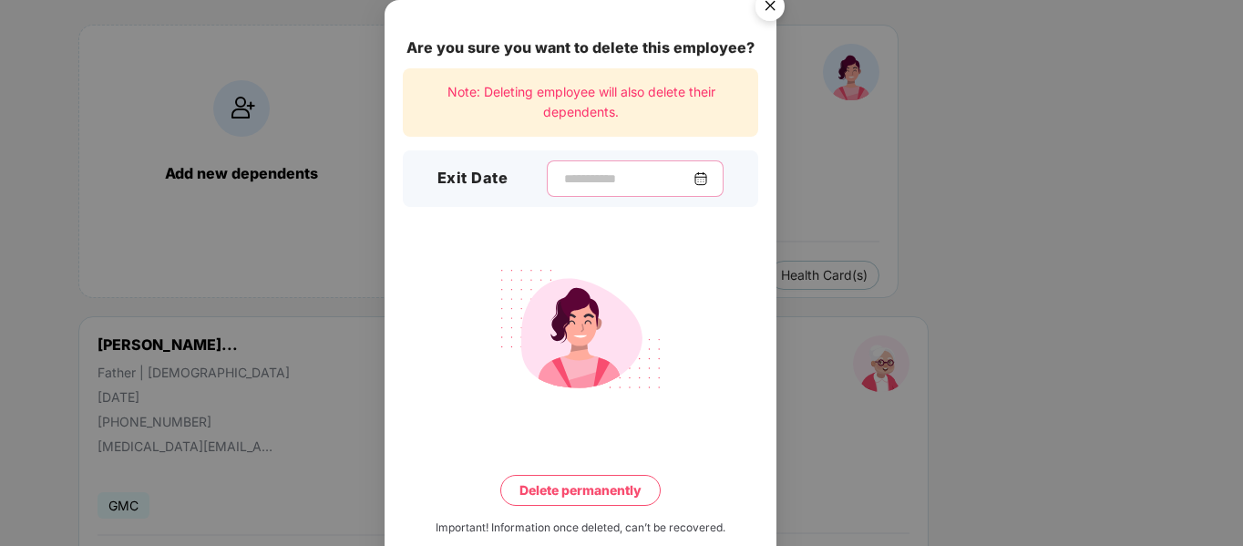
click at [584, 173] on input at bounding box center [627, 178] width 131 height 19
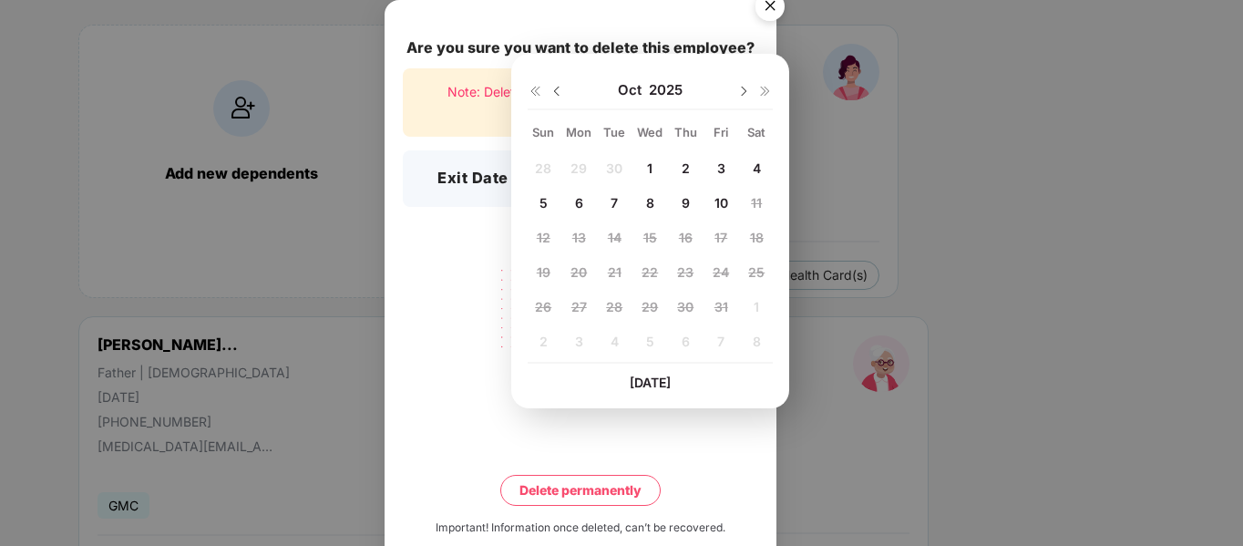
click at [558, 88] on img at bounding box center [556, 91] width 15 height 15
click at [720, 267] on span "26" at bounding box center [720, 271] width 16 height 15
type input "**********"
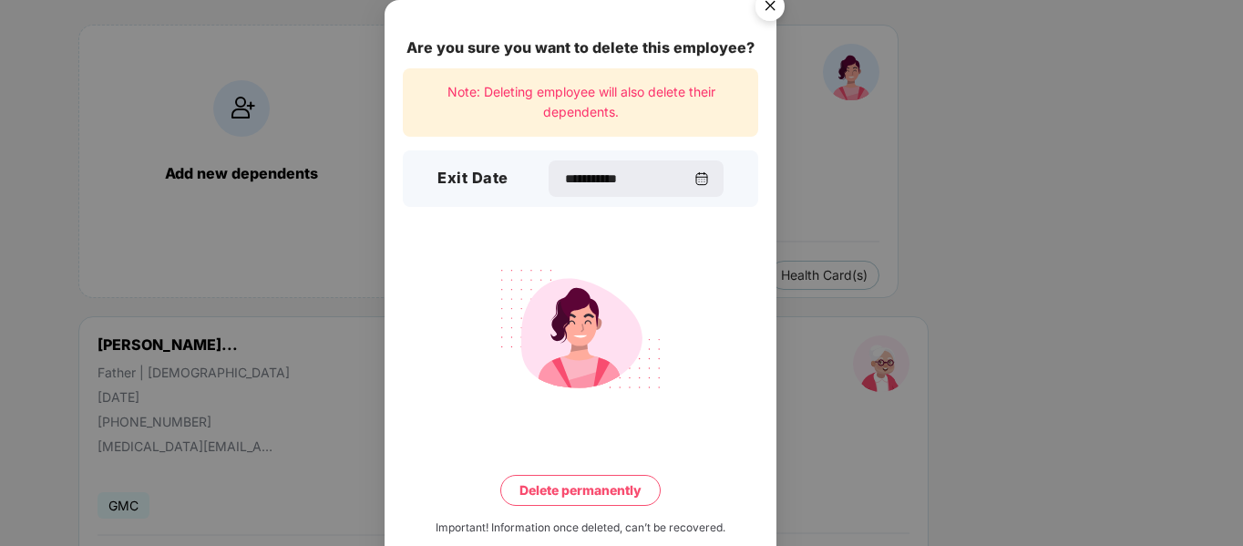
click at [586, 489] on button "Delete permanently" at bounding box center [580, 490] width 160 height 31
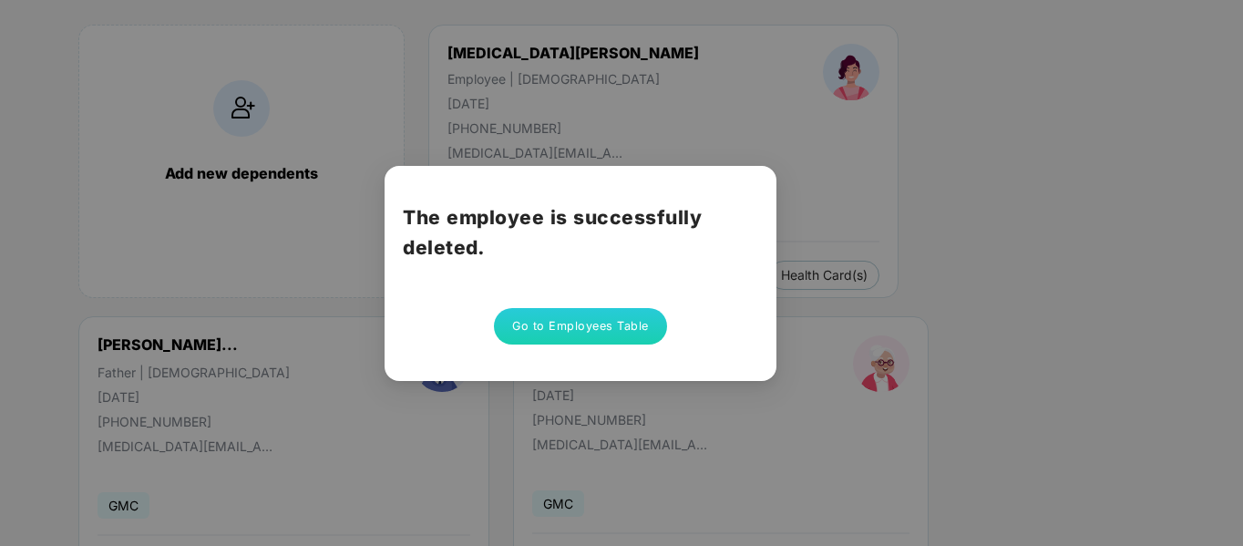
click at [609, 333] on button "Go to Employees Table" at bounding box center [580, 326] width 173 height 36
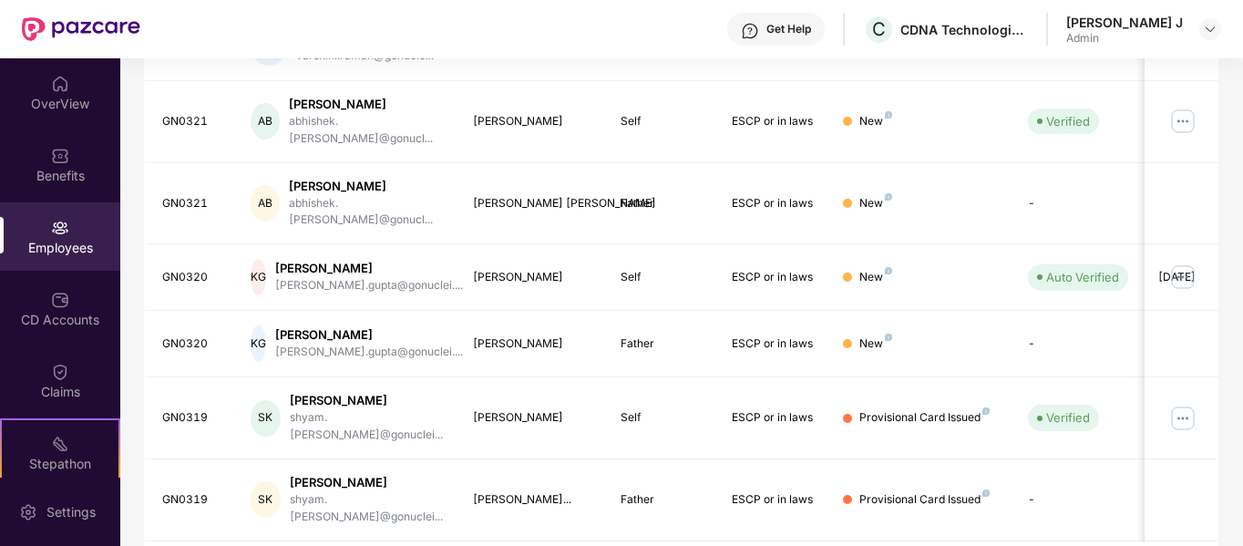
scroll to position [0, 0]
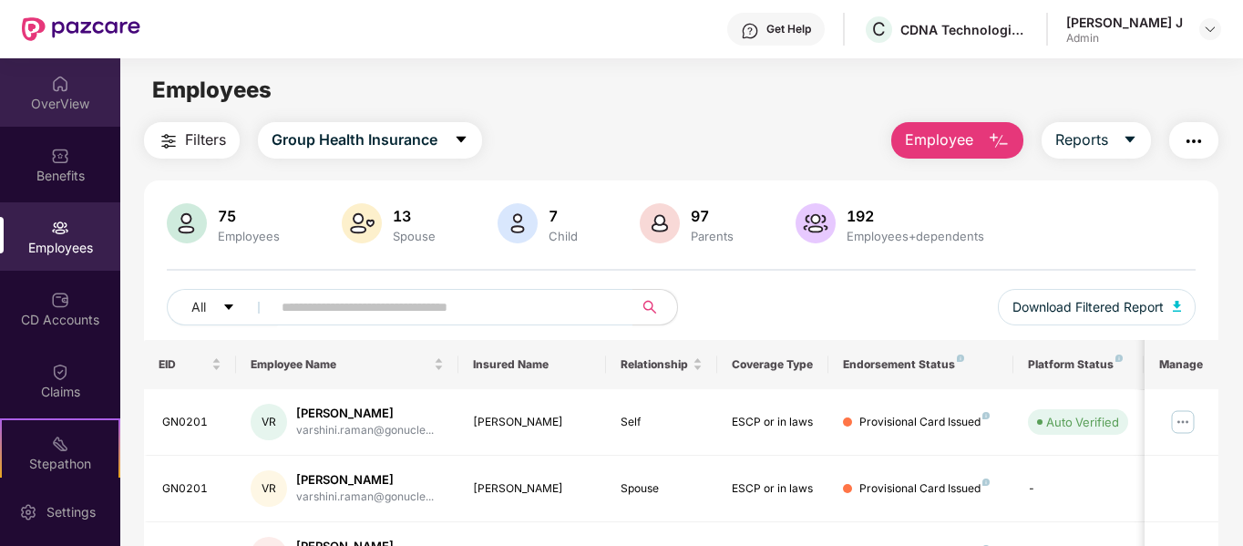
click at [72, 97] on div "OverView" at bounding box center [60, 104] width 120 height 18
